Goal: Navigation & Orientation: Find specific page/section

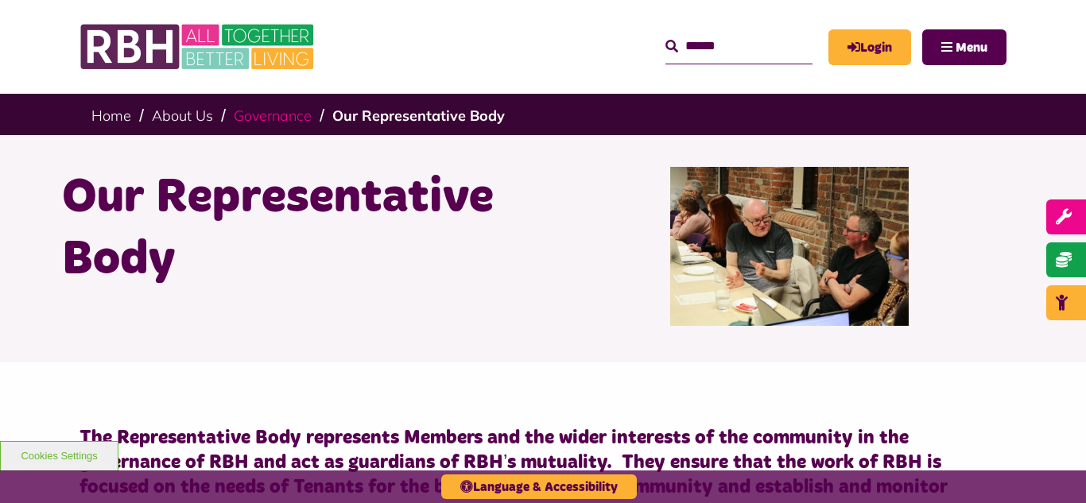
click at [267, 116] on link "Governance" at bounding box center [273, 116] width 78 height 18
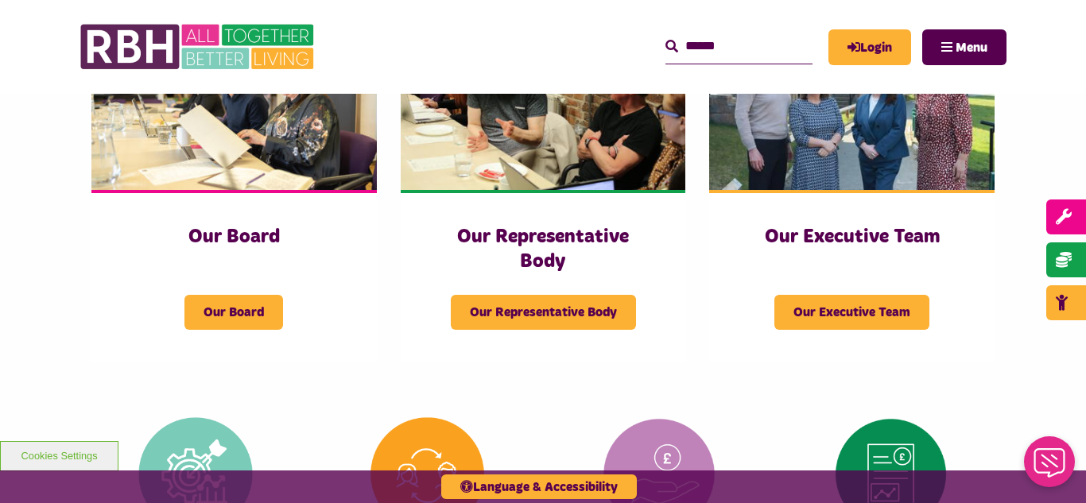
scroll to position [318, 0]
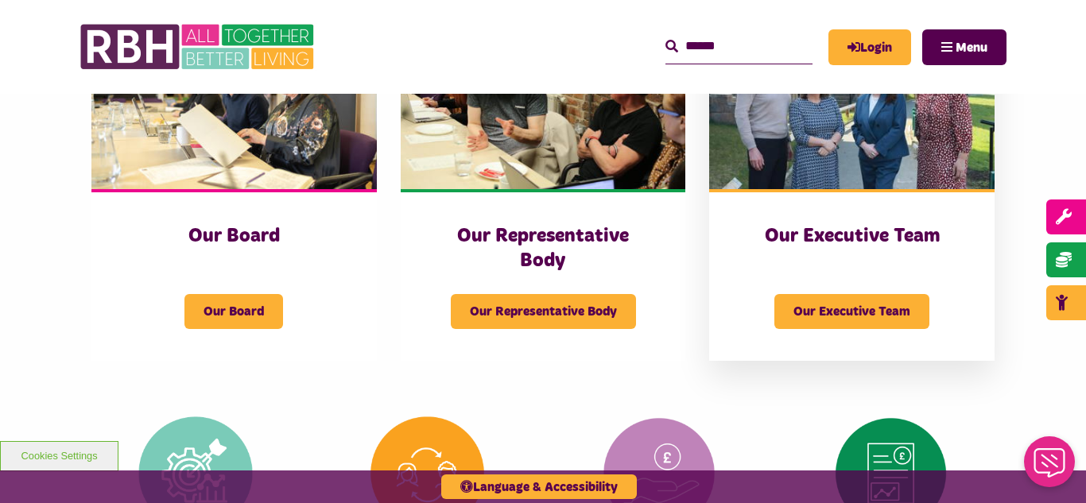
click at [853, 129] on img at bounding box center [851, 100] width 285 height 178
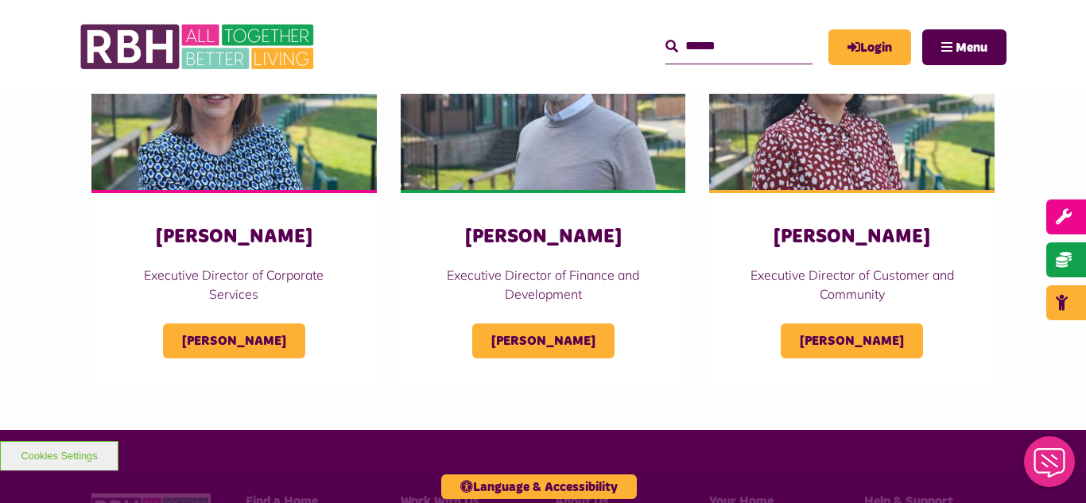
scroll to position [827, 0]
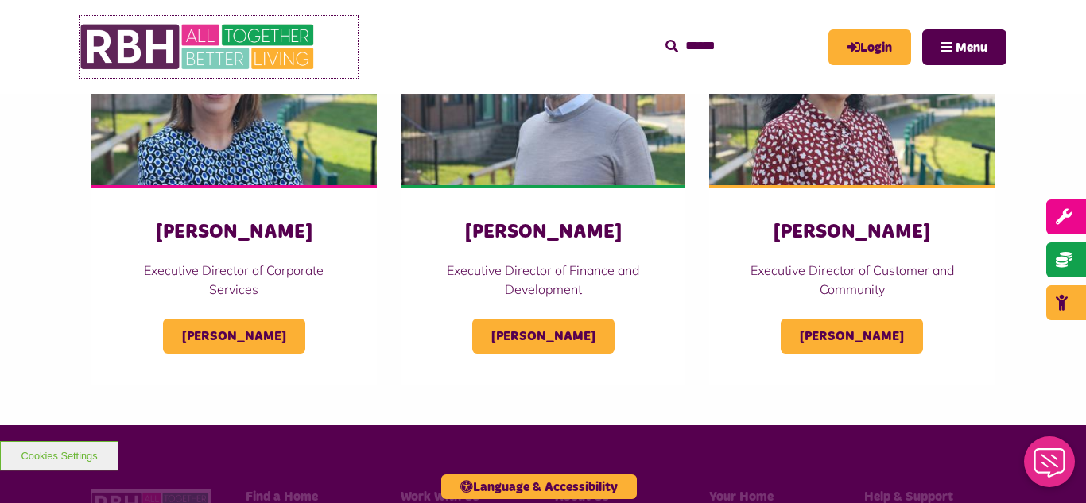
click at [204, 48] on img at bounding box center [199, 47] width 239 height 62
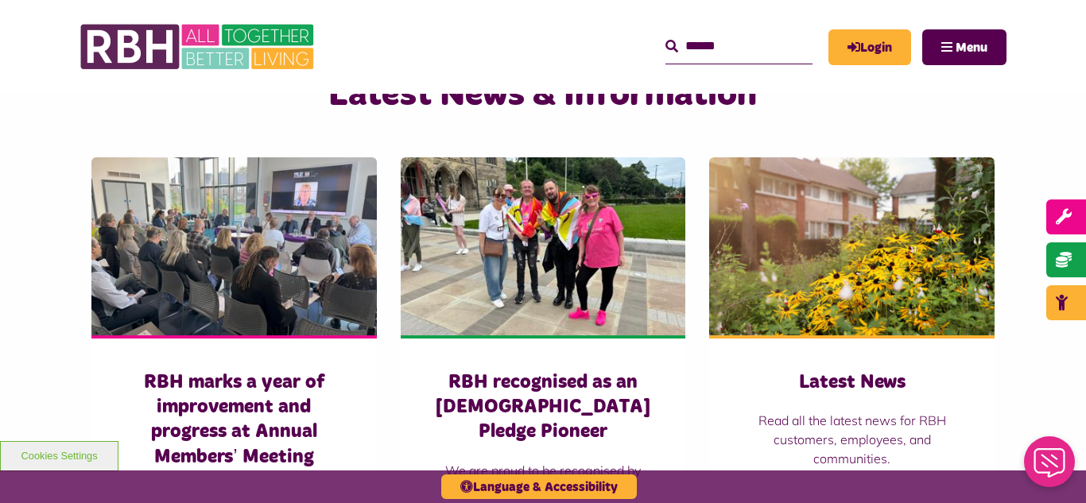
scroll to position [1145, 0]
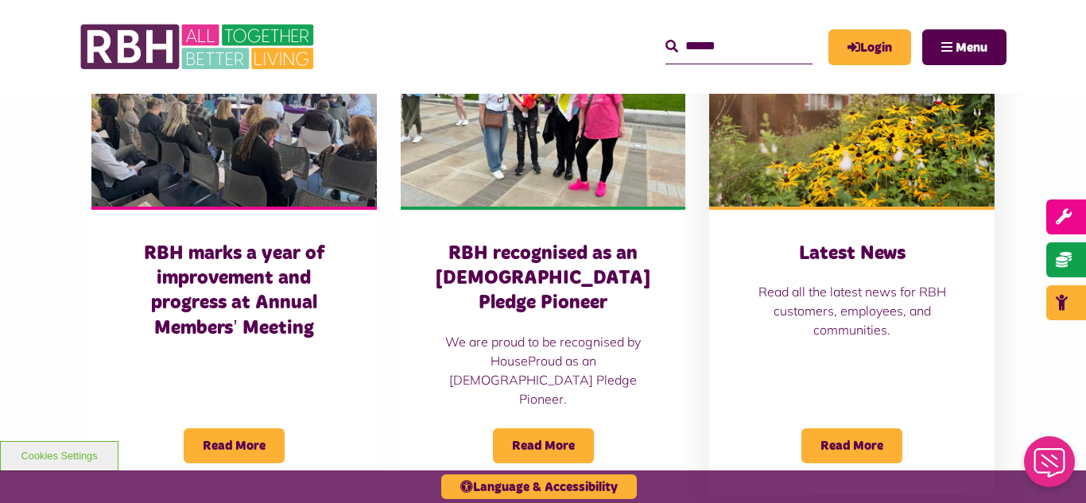
click at [847, 95] on img at bounding box center [851, 118] width 285 height 178
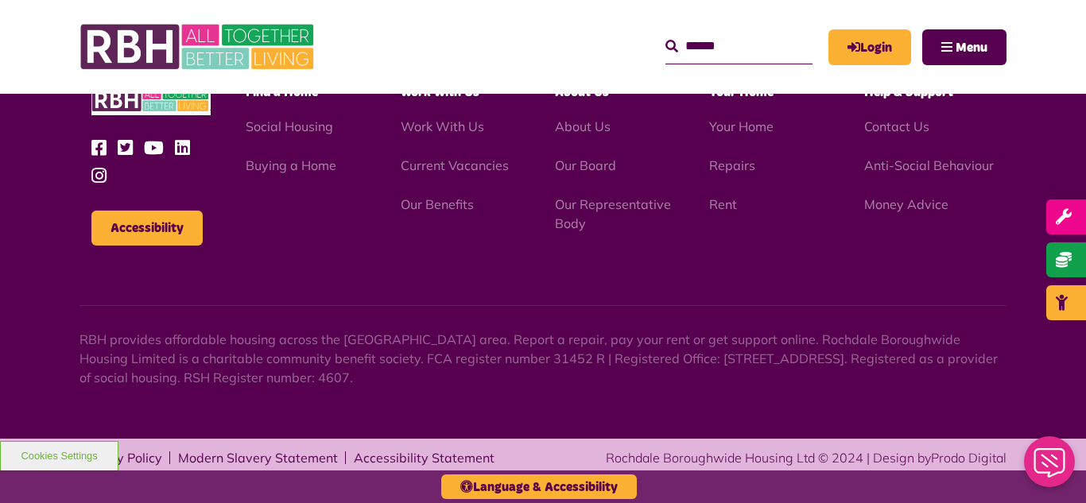
scroll to position [2262, 0]
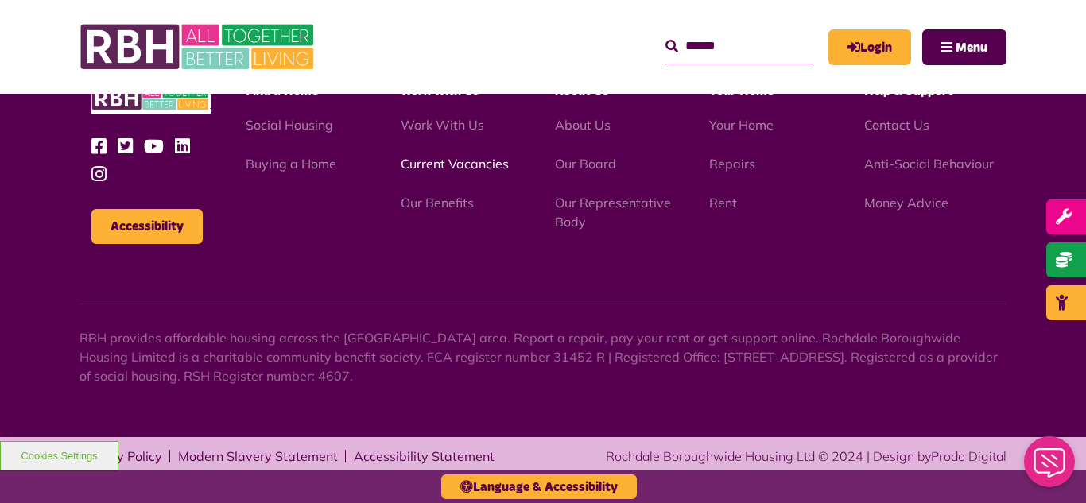
click at [436, 169] on link "Current Vacancies" at bounding box center [455, 164] width 108 height 16
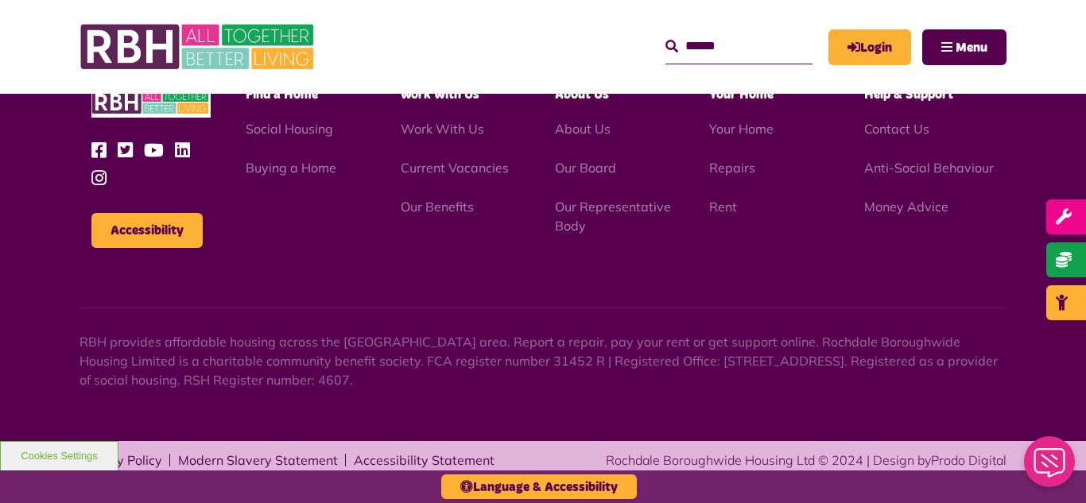
scroll to position [1868, 0]
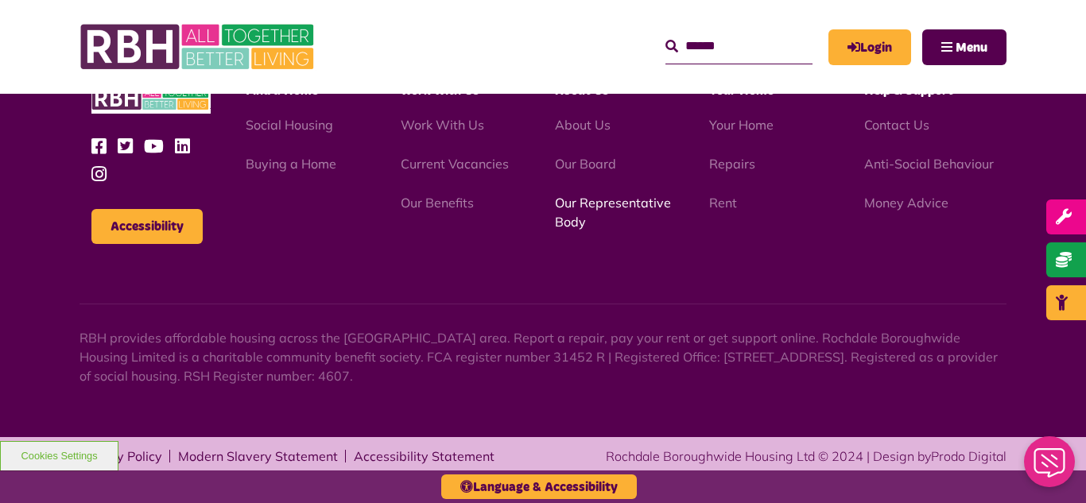
click at [595, 202] on link "Our Representative Body" at bounding box center [613, 212] width 116 height 35
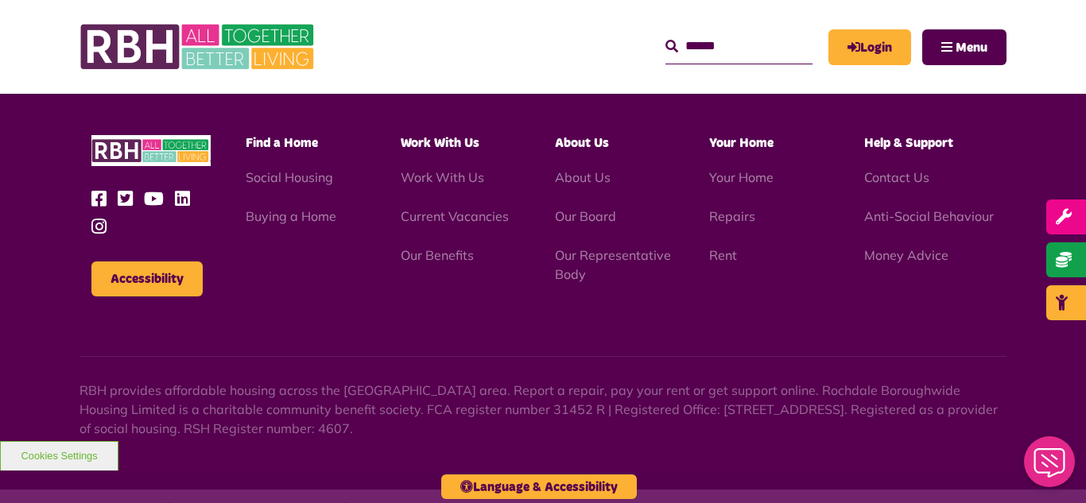
scroll to position [4616, 0]
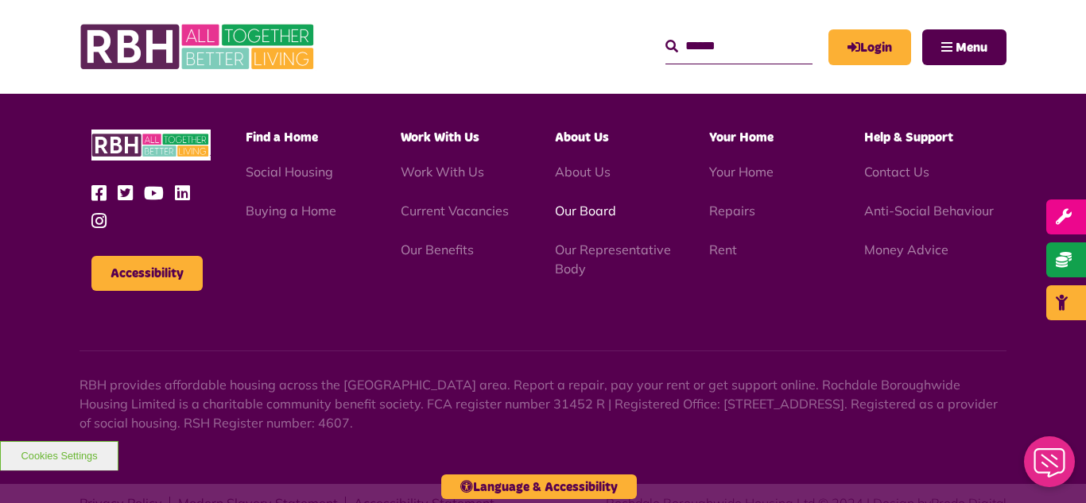
click at [590, 203] on link "Our Board" at bounding box center [585, 211] width 61 height 16
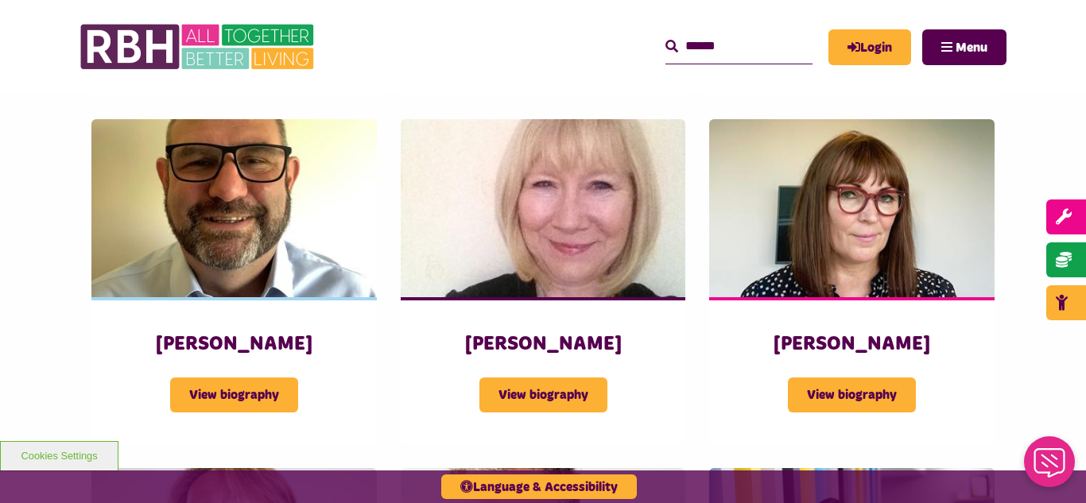
scroll to position [1049, 0]
